Goal: Transaction & Acquisition: Purchase product/service

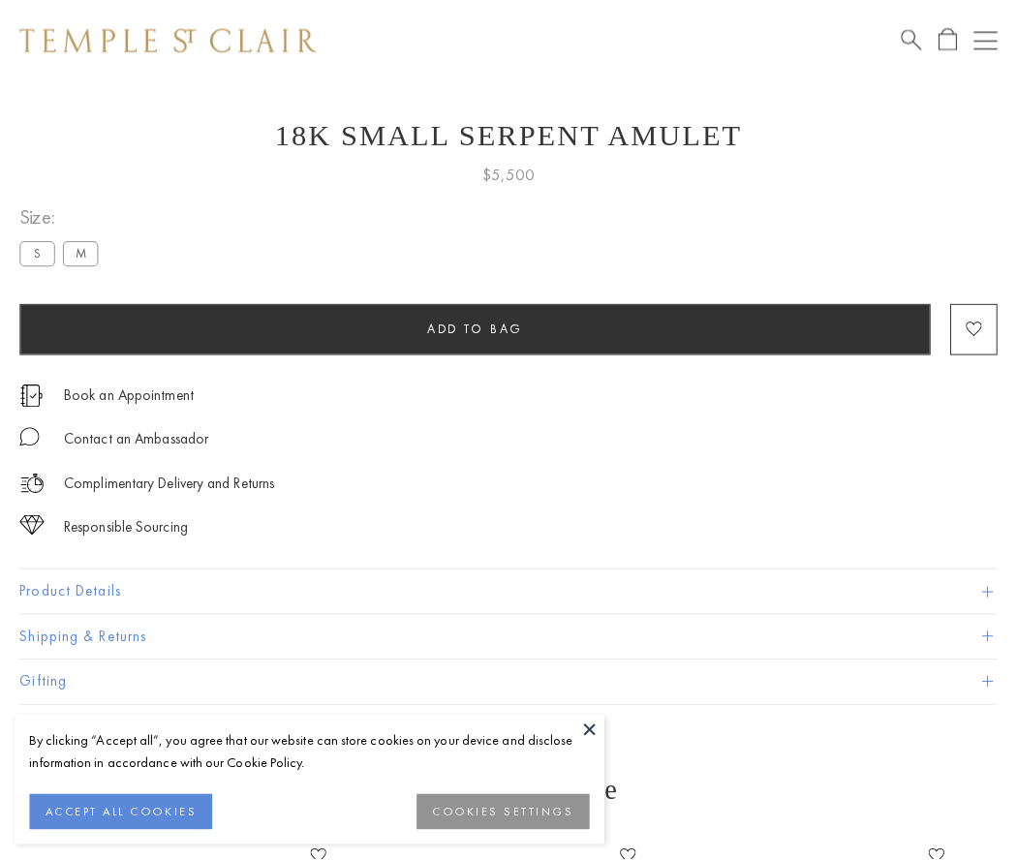
scroll to position [78, 0]
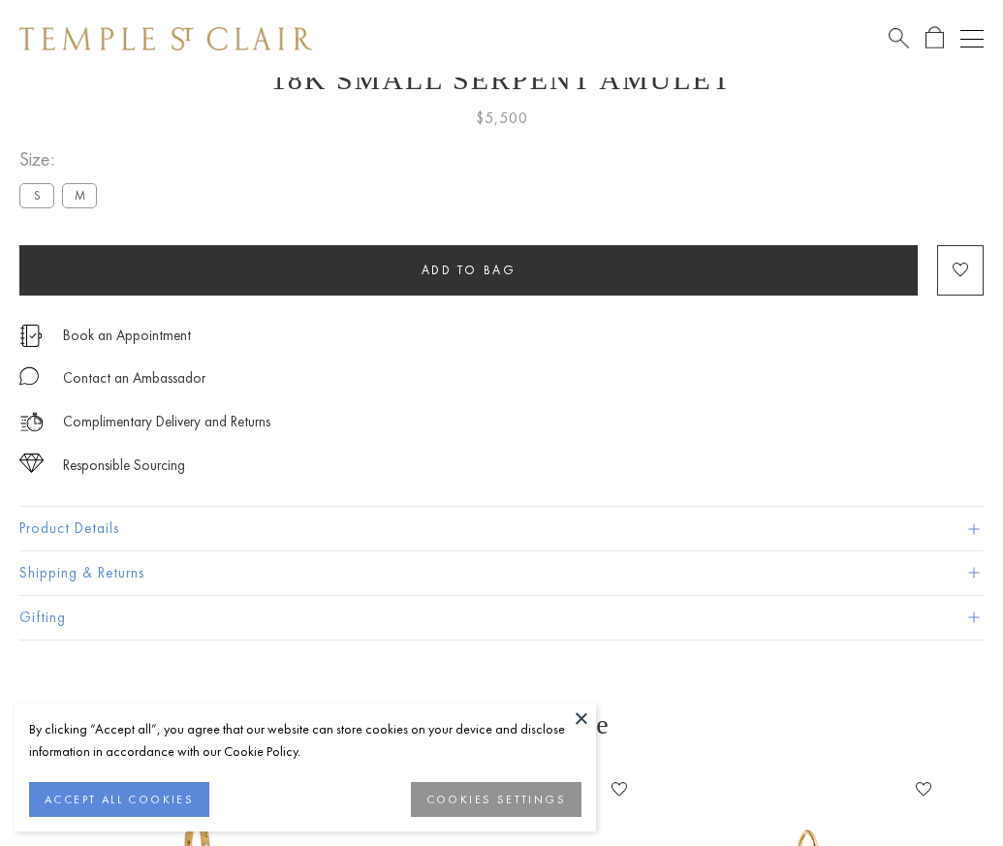
click at [468, 269] on span "Add to bag" at bounding box center [468, 270] width 95 height 16
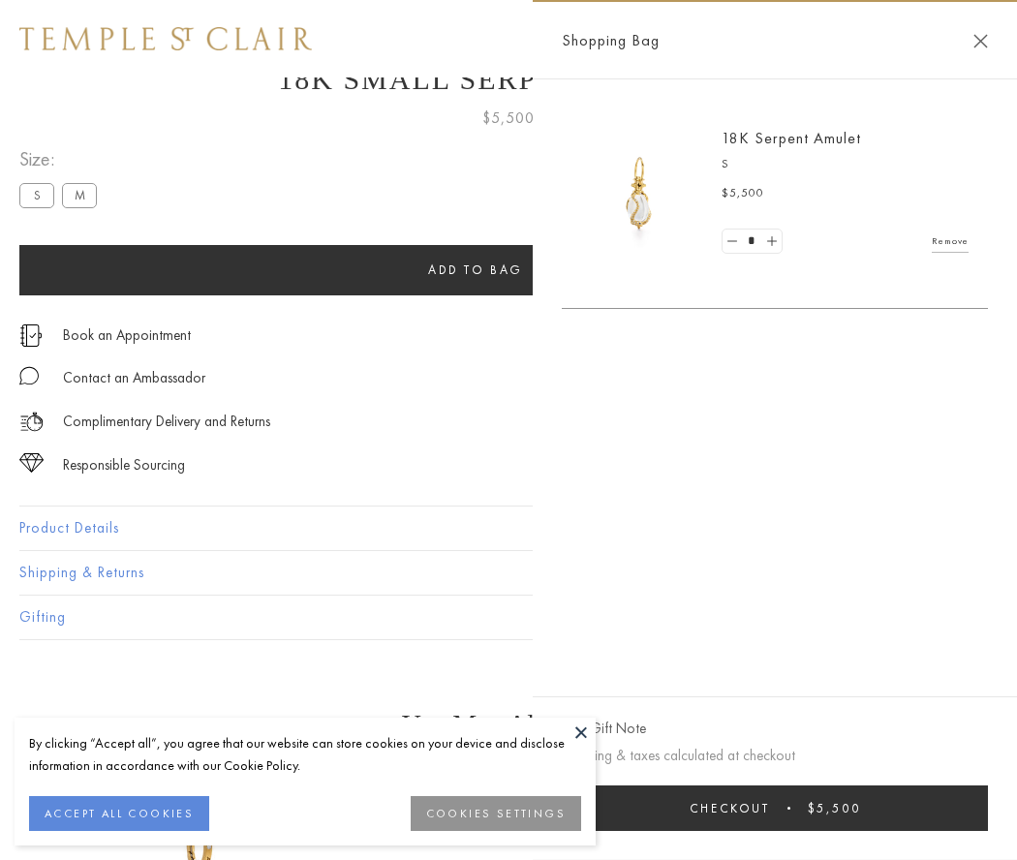
click at [810, 808] on button "Checkout $5,500" at bounding box center [775, 809] width 426 height 46
